Goal: Transaction & Acquisition: Obtain resource

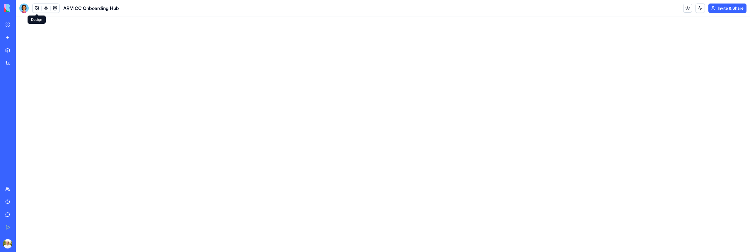
click at [37, 9] on button at bounding box center [37, 8] width 9 height 9
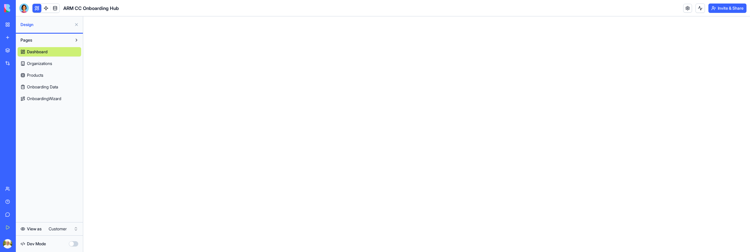
click at [38, 52] on span "Dashboard" at bounding box center [37, 52] width 21 height 6
click at [40, 60] on link "Organizations" at bounding box center [50, 63] width 64 height 9
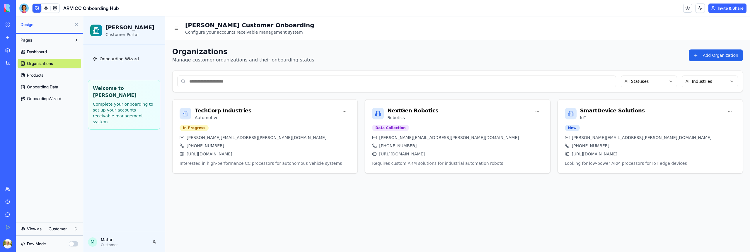
click at [40, 53] on span "Dashboard" at bounding box center [37, 52] width 20 height 6
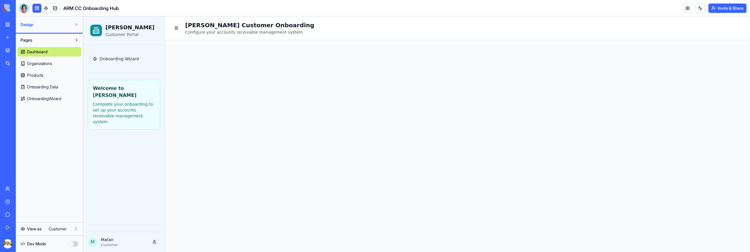
click at [711, 7] on button "Invite & Share" at bounding box center [728, 8] width 38 height 9
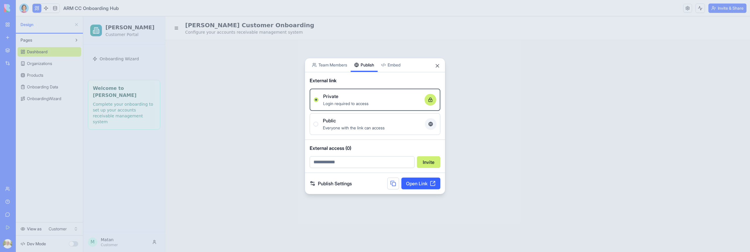
click at [361, 75] on div "Share App Team Members Publish Embed External link Private Login required to ac…" at bounding box center [375, 126] width 141 height 137
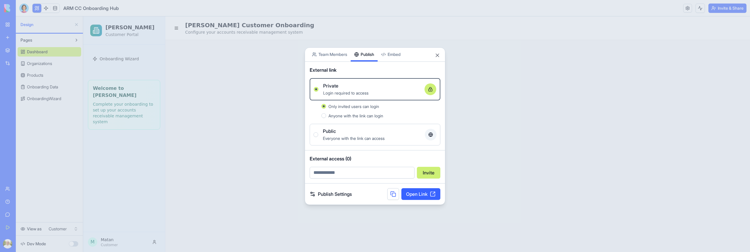
click at [414, 195] on link "Open Link" at bounding box center [421, 194] width 39 height 12
click at [327, 139] on span "Everyone with the link can access" at bounding box center [354, 138] width 62 height 5
click at [318, 137] on button "Public Everyone with the link can access" at bounding box center [316, 134] width 5 height 5
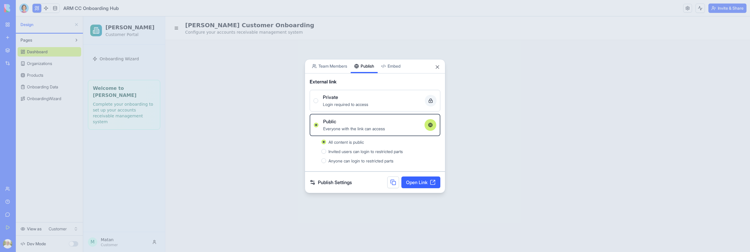
click at [422, 182] on link "Open Link" at bounding box center [421, 183] width 39 height 12
click at [425, 182] on link "Open Link" at bounding box center [421, 183] width 39 height 12
click at [354, 102] on span "Login required to access" at bounding box center [345, 104] width 45 height 5
click at [318, 101] on button "Private Login required to access" at bounding box center [316, 100] width 5 height 5
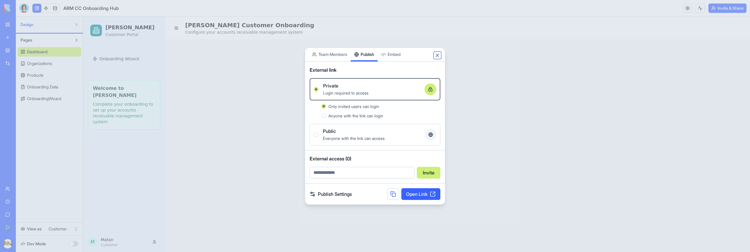
click at [439, 55] on button "Close" at bounding box center [438, 55] width 6 height 6
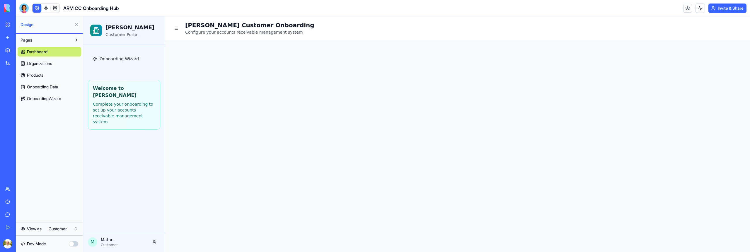
click at [23, 11] on body "My Workspace New app Marketplace Integrations Recent ARM CC Onboarding Hub AI L…" at bounding box center [375, 126] width 750 height 252
click at [22, 11] on div at bounding box center [23, 8] width 9 height 9
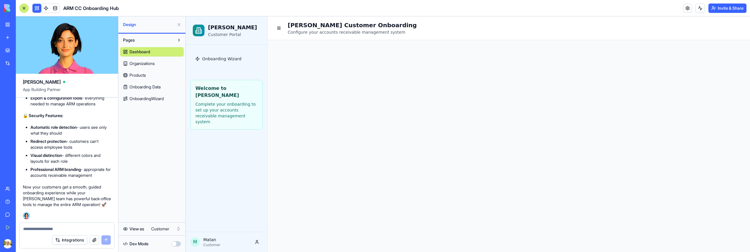
scroll to position [2257, 0]
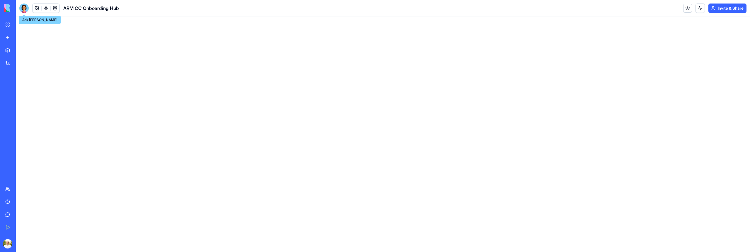
click at [22, 9] on div at bounding box center [23, 8] width 9 height 9
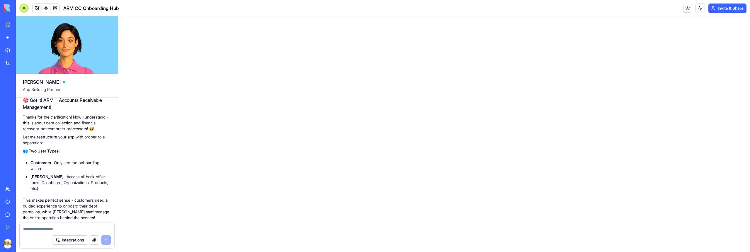
scroll to position [1784, 0]
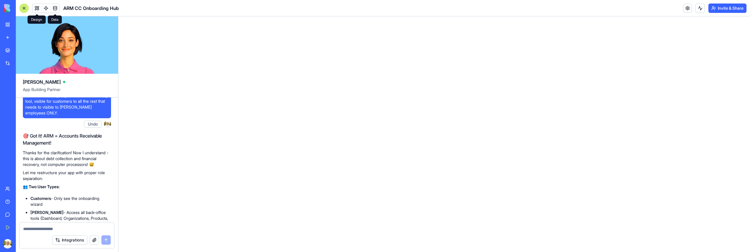
click at [40, 10] on button at bounding box center [37, 8] width 9 height 9
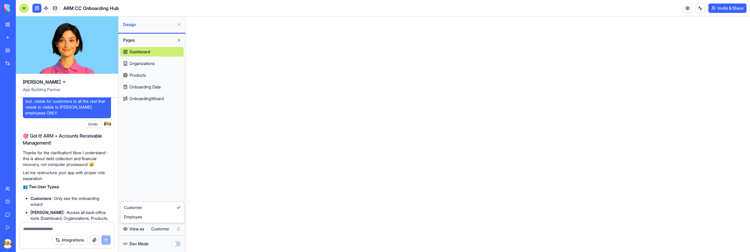
click at [163, 232] on html "My Workspace New app Marketplace Integrations Recent ARM CC Onboarding Hub AI L…" at bounding box center [375, 126] width 750 height 252
click at [150, 65] on span "Organizations" at bounding box center [142, 64] width 25 height 6
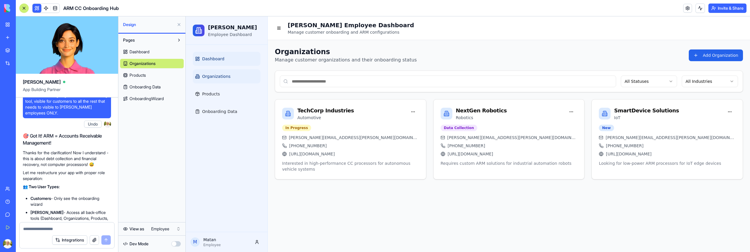
click at [220, 57] on span "Dashboard" at bounding box center [213, 59] width 22 height 6
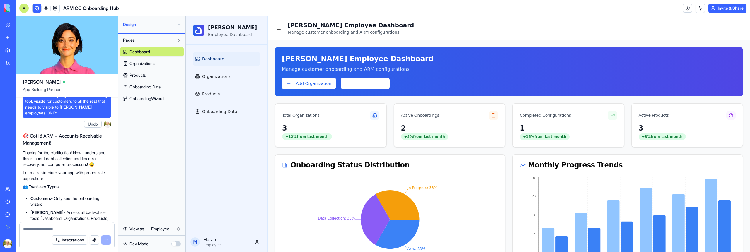
click at [148, 52] on span "Dashboard" at bounding box center [140, 52] width 21 height 6
click at [148, 68] on link "Organizations" at bounding box center [152, 63] width 64 height 9
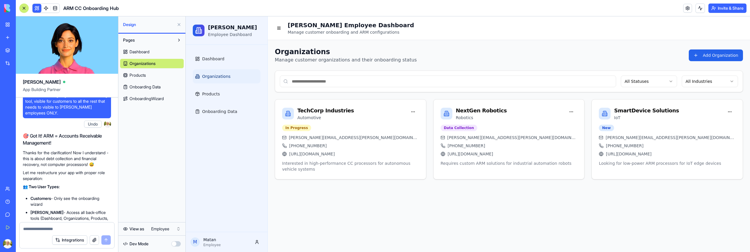
click at [148, 50] on span "Dashboard" at bounding box center [140, 52] width 20 height 6
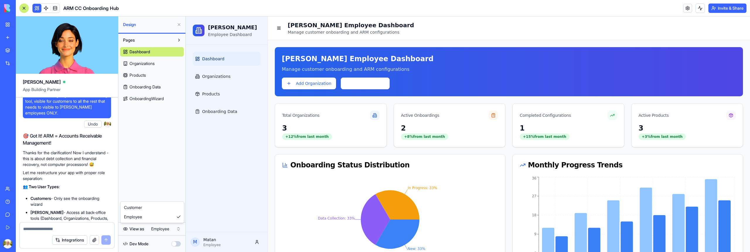
click at [174, 228] on html "My Workspace New app Marketplace Integrations Recent ARM CC Onboarding Hub AI L…" at bounding box center [375, 126] width 750 height 252
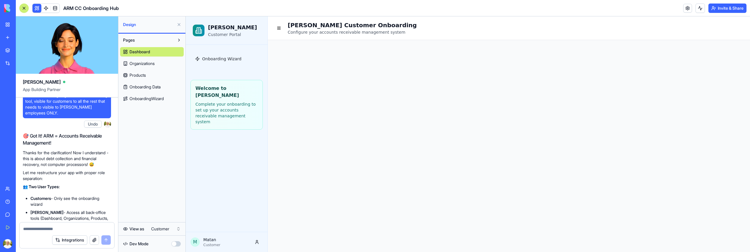
click at [152, 54] on link "Dashboard" at bounding box center [152, 51] width 64 height 9
click at [151, 66] on span "Organizations" at bounding box center [142, 64] width 25 height 6
click at [149, 52] on span "Dashboard" at bounding box center [140, 52] width 20 height 6
click at [164, 225] on html "My Workspace New app Marketplace Integrations Recent ARM CC Onboarding Hub AI L…" at bounding box center [375, 126] width 750 height 252
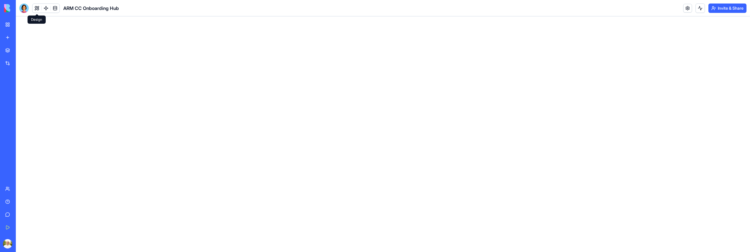
click at [38, 6] on button at bounding box center [37, 8] width 9 height 9
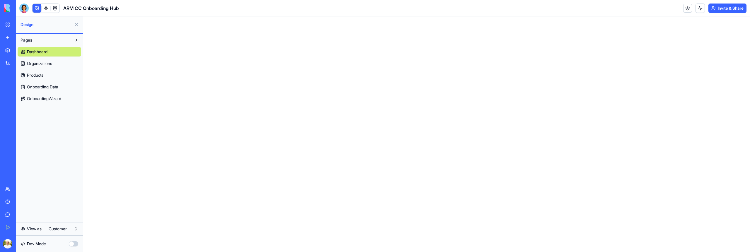
click at [39, 61] on span "Organizations" at bounding box center [39, 64] width 25 height 6
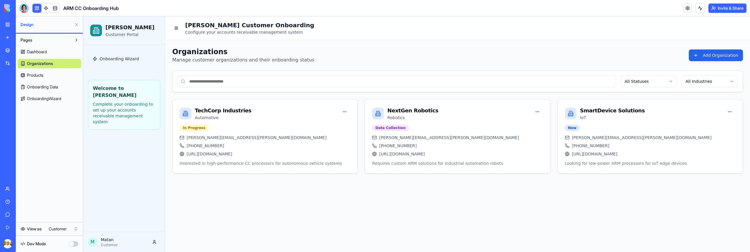
click at [41, 51] on span "Dashboard" at bounding box center [37, 52] width 20 height 6
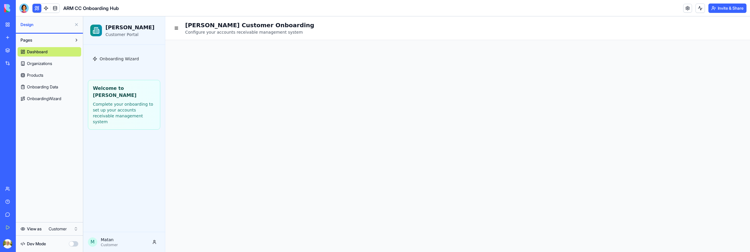
click at [65, 228] on html "My Workspace New app Marketplace Integrations Recent ARM CC Onboarding Hub AI L…" at bounding box center [375, 126] width 750 height 252
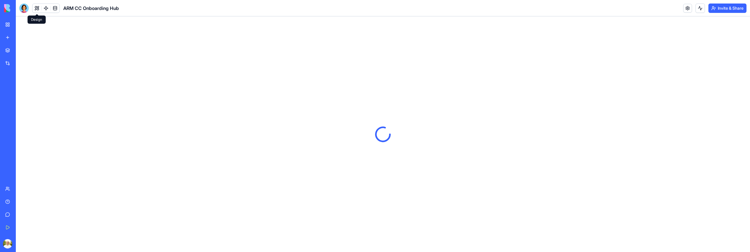
click at [38, 9] on button at bounding box center [37, 8] width 9 height 9
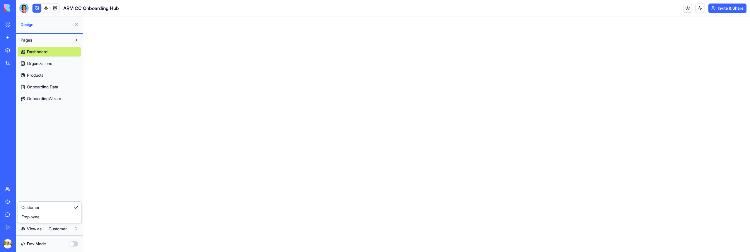
click at [58, 231] on html "My Workspace New app Marketplace Integrations Recent ARM CC Onboarding Hub AI L…" at bounding box center [375, 126] width 750 height 252
click at [40, 63] on span "Organizations" at bounding box center [39, 64] width 25 height 6
click at [40, 53] on span "Dashboard" at bounding box center [37, 52] width 20 height 6
click at [40, 73] on span "Products" at bounding box center [35, 75] width 16 height 6
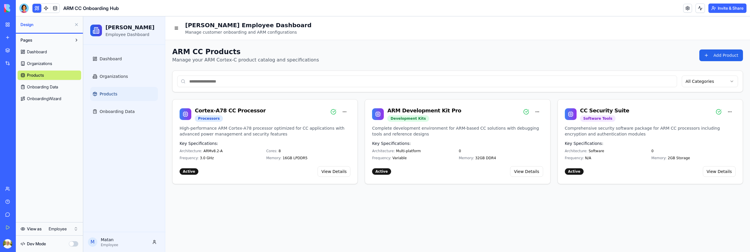
click at [40, 51] on span "Dashboard" at bounding box center [37, 52] width 20 height 6
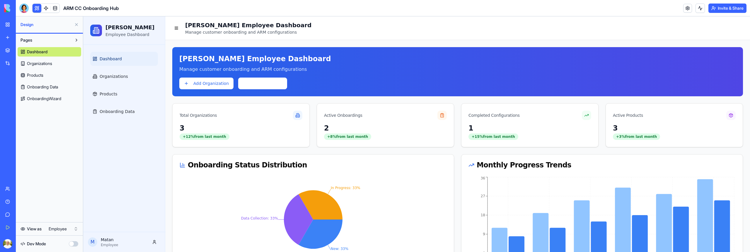
click at [44, 81] on div "Dashboard Organizations Products Onboarding Data OnboardingWizard" at bounding box center [50, 74] width 64 height 59
click at [44, 74] on link "Products" at bounding box center [50, 75] width 64 height 9
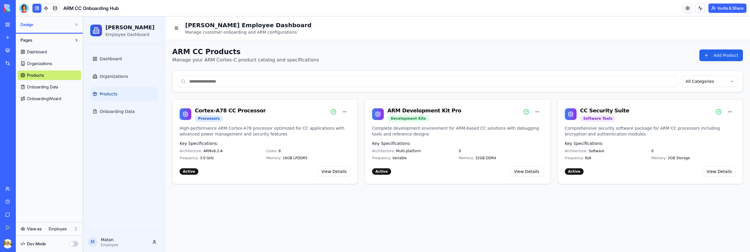
click at [46, 51] on span "Dashboard" at bounding box center [37, 52] width 20 height 6
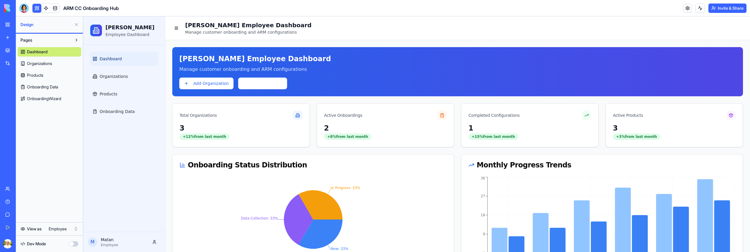
click at [60, 222] on div "View as Employee Dev Mode" at bounding box center [49, 237] width 67 height 30
click at [61, 227] on html "My Workspace New app Marketplace Integrations Recent ARM CC Onboarding Hub AI L…" at bounding box center [375, 126] width 750 height 252
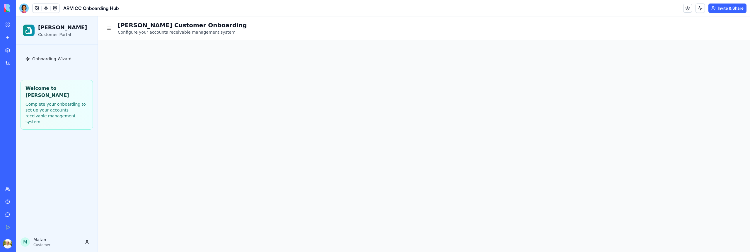
click at [38, 11] on button at bounding box center [37, 8] width 9 height 9
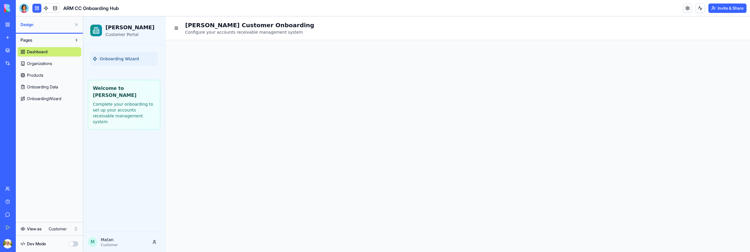
click at [96, 54] on link "Onboarding Wizard" at bounding box center [124, 59] width 68 height 14
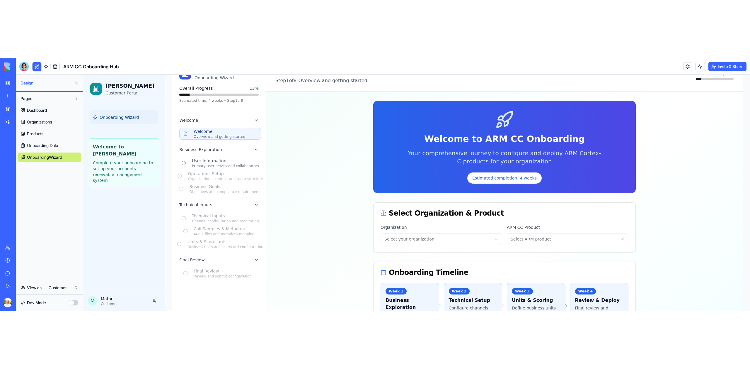
scroll to position [53, 0]
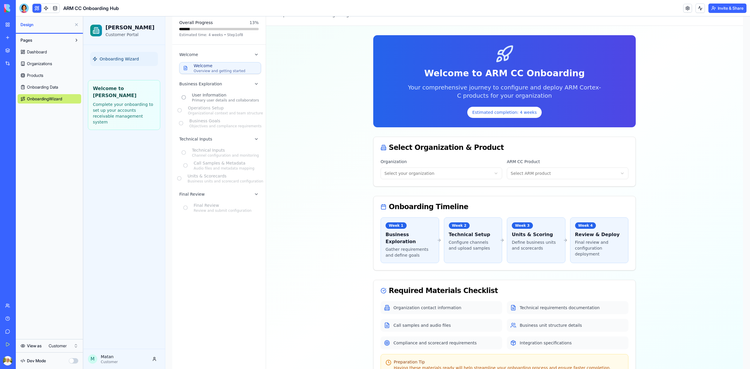
click at [43, 59] on div "Dashboard Organizations Products Onboarding Data OnboardingWizard" at bounding box center [50, 74] width 64 height 59
click at [43, 65] on span "Organizations" at bounding box center [39, 64] width 25 height 6
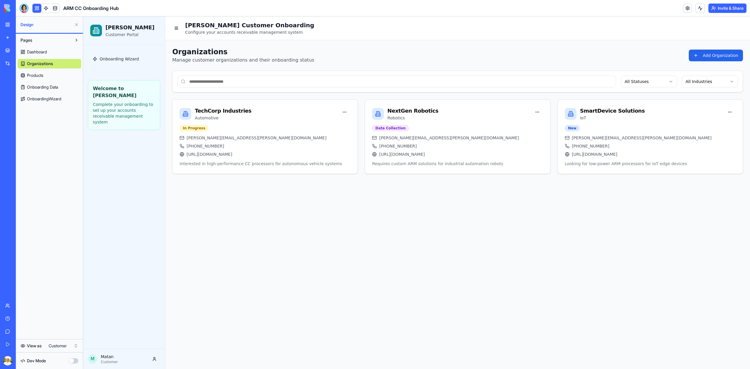
click at [44, 82] on link "Onboarding Data" at bounding box center [50, 86] width 64 height 9
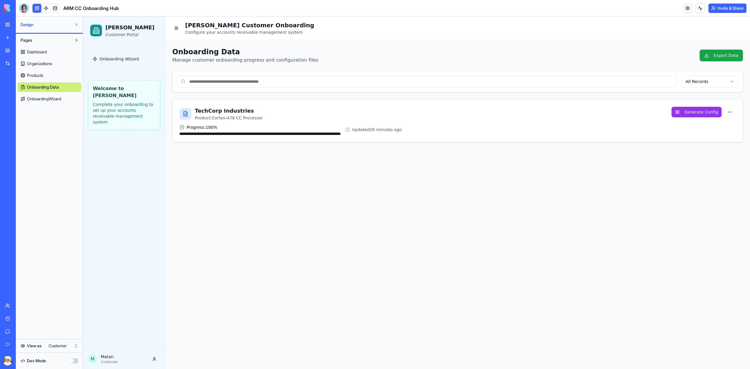
click at [38, 77] on span "Products" at bounding box center [35, 75] width 16 height 6
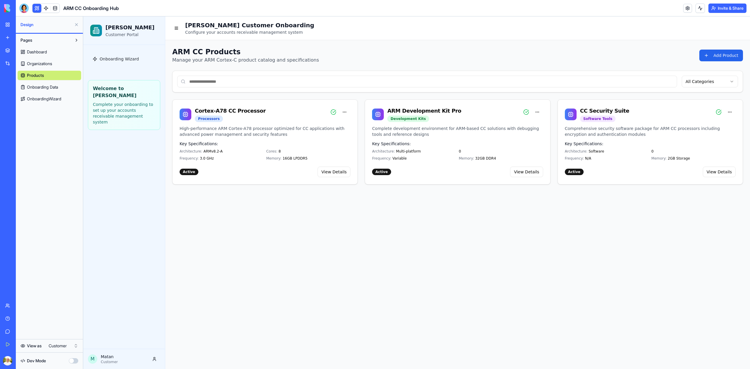
click at [9, 22] on link "My Workspace" at bounding box center [13, 25] width 23 height 12
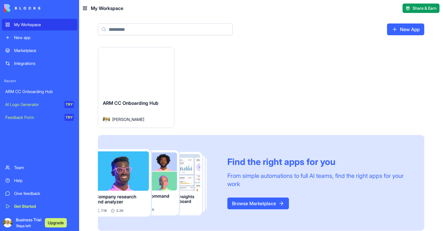
click at [122, 77] on div "Launch" at bounding box center [136, 70] width 76 height 47
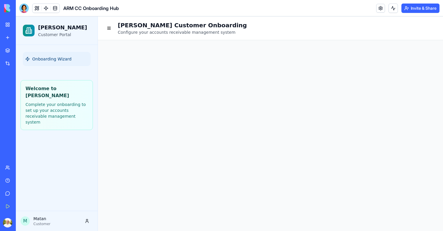
click at [46, 56] on span "Onboarding Wizard" at bounding box center [51, 59] width 39 height 6
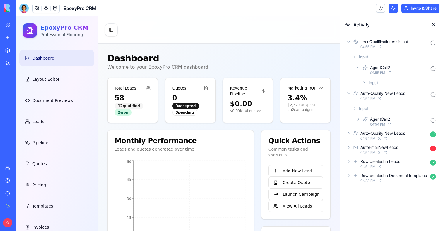
scroll to position [35, 0]
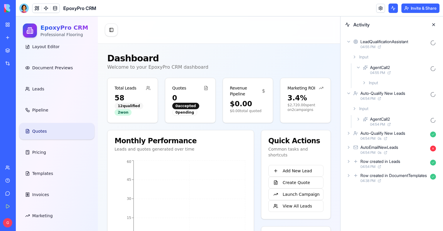
click at [50, 128] on link "Quotes" at bounding box center [56, 131] width 75 height 16
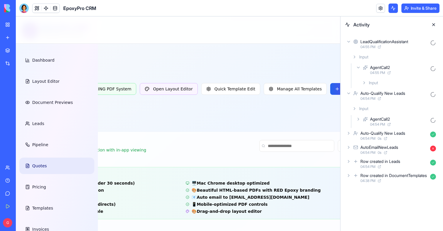
scroll to position [0, 117]
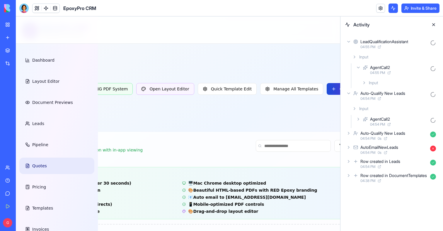
click at [327, 90] on button "Create Quote" at bounding box center [349, 89] width 45 height 12
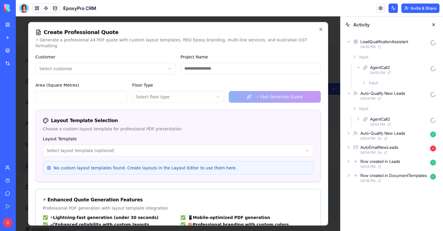
click at [95, 58] on body "EpoxyPro CRM Professional Flooring Dashboard Layout Editor Document Previews Le…" at bounding box center [61, 163] width 324 height 294
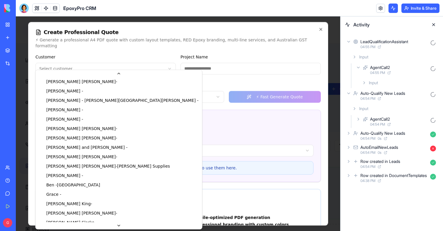
scroll to position [395, 0]
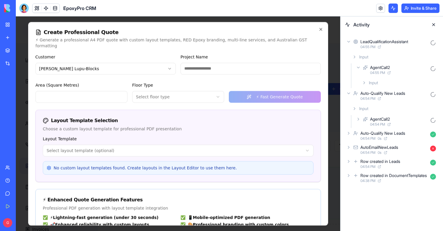
click at [188, 64] on input "Project Name" at bounding box center [251, 68] width 140 height 12
type input "****"
click at [91, 81] on div "Area (Square Metres)" at bounding box center [81, 91] width 92 height 21
click at [87, 84] on div "Area (Square Metres)" at bounding box center [81, 91] width 92 height 21
click at [87, 95] on input "Area (Square Metres)" at bounding box center [81, 97] width 92 height 12
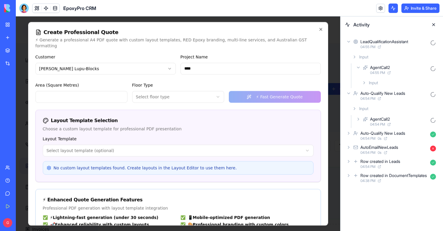
type input "**"
click at [195, 95] on body "EpoxyPro CRM Professional Flooring Dashboard Layout Editor Document Previews Le…" at bounding box center [61, 163] width 324 height 294
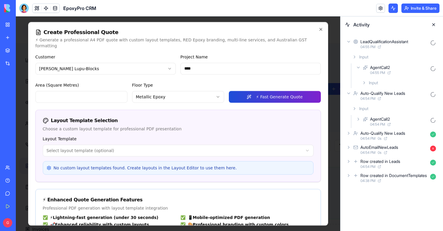
click at [271, 91] on button "⚡ Fast Generate Quote" at bounding box center [275, 97] width 92 height 12
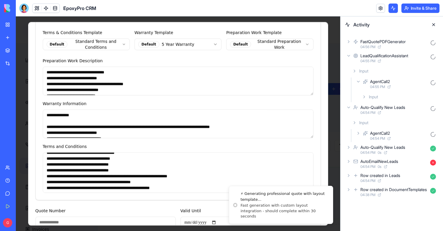
scroll to position [47, 0]
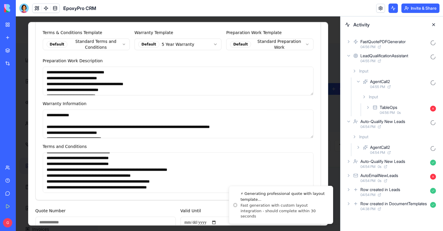
type textarea "**********"
type input "****"
type input "**********"
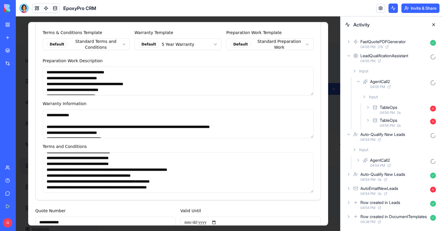
click at [401, 107] on div "TableOps" at bounding box center [404, 107] width 48 height 6
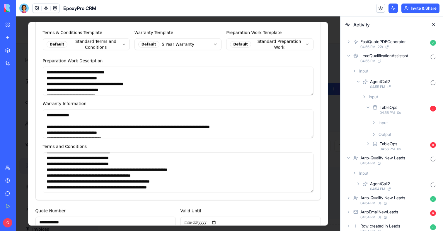
click at [401, 107] on div "TableOps" at bounding box center [404, 107] width 48 height 6
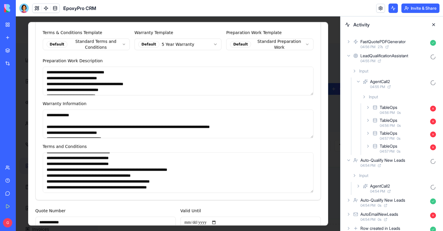
click at [407, 46] on div "04:56 PM 27 s" at bounding box center [394, 47] width 67 height 5
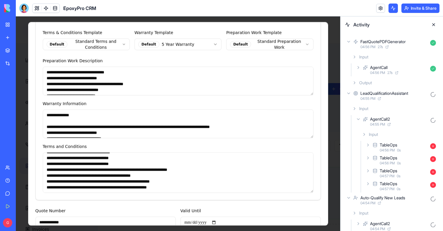
click at [385, 86] on div "Output" at bounding box center [394, 82] width 89 height 11
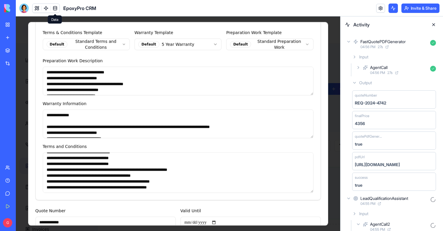
click at [48, 9] on span at bounding box center [55, 8] width 16 height 16
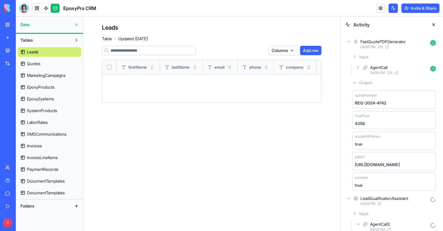
click at [48, 10] on link at bounding box center [46, 8] width 9 height 9
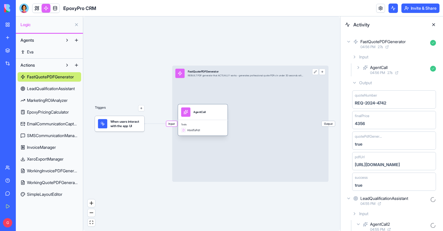
click at [216, 129] on div "HtmlToPdf" at bounding box center [202, 130] width 43 height 5
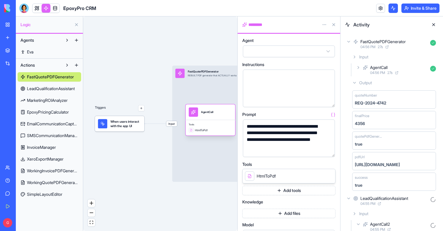
drag, startPoint x: 212, startPoint y: 126, endPoint x: 221, endPoint y: 126, distance: 9.1
click at [221, 127] on div "Tools HtmlToPdf" at bounding box center [211, 128] width 50 height 16
click at [348, 41] on icon at bounding box center [349, 41] width 2 height 1
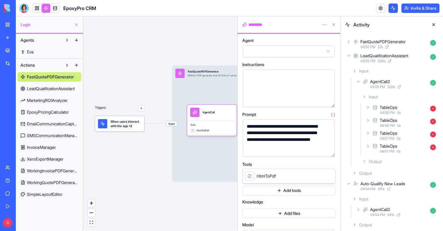
click at [349, 55] on icon at bounding box center [348, 55] width 5 height 5
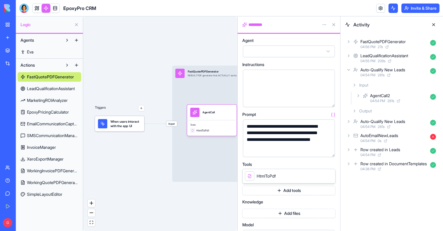
click at [348, 72] on icon at bounding box center [348, 69] width 5 height 5
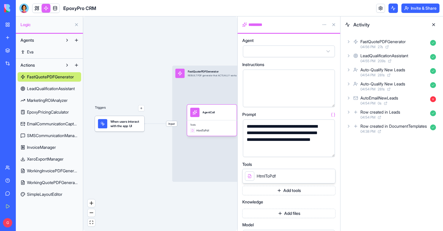
click at [408, 72] on div "Auto-Qualify New Leads" at bounding box center [394, 70] width 67 height 6
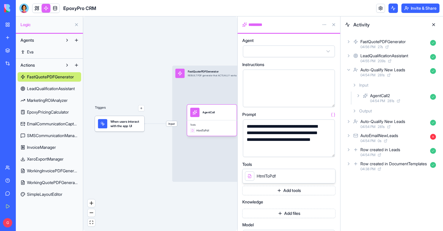
click at [386, 56] on div "LeadQualificationAssistant" at bounding box center [385, 56] width 48 height 6
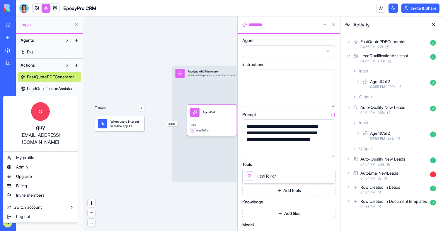
click at [35, 135] on div "[EMAIL_ADDRESS][DOMAIN_NAME]" at bounding box center [40, 138] width 63 height 14
